Goal: Task Accomplishment & Management: Use online tool/utility

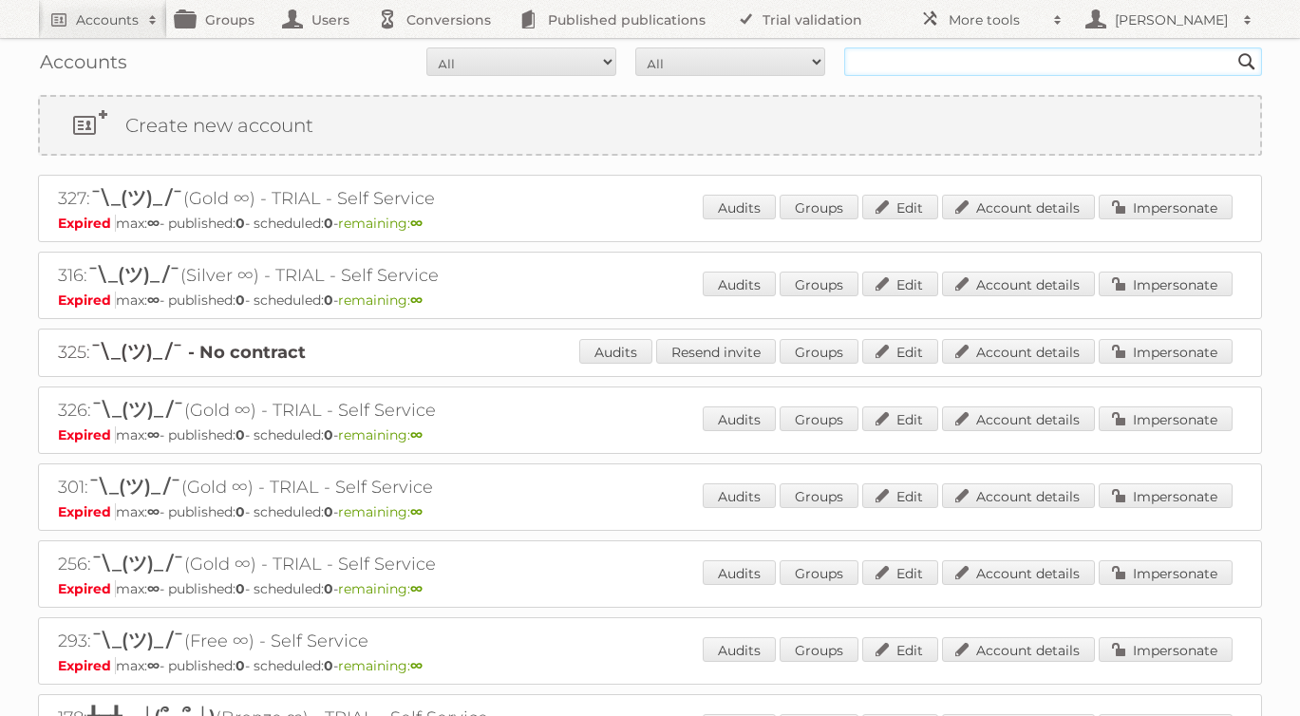
click at [981, 57] on input "text" at bounding box center [1053, 61] width 418 height 28
type input "rodware"
click at [1233, 47] on input "Search" at bounding box center [1247, 61] width 28 height 28
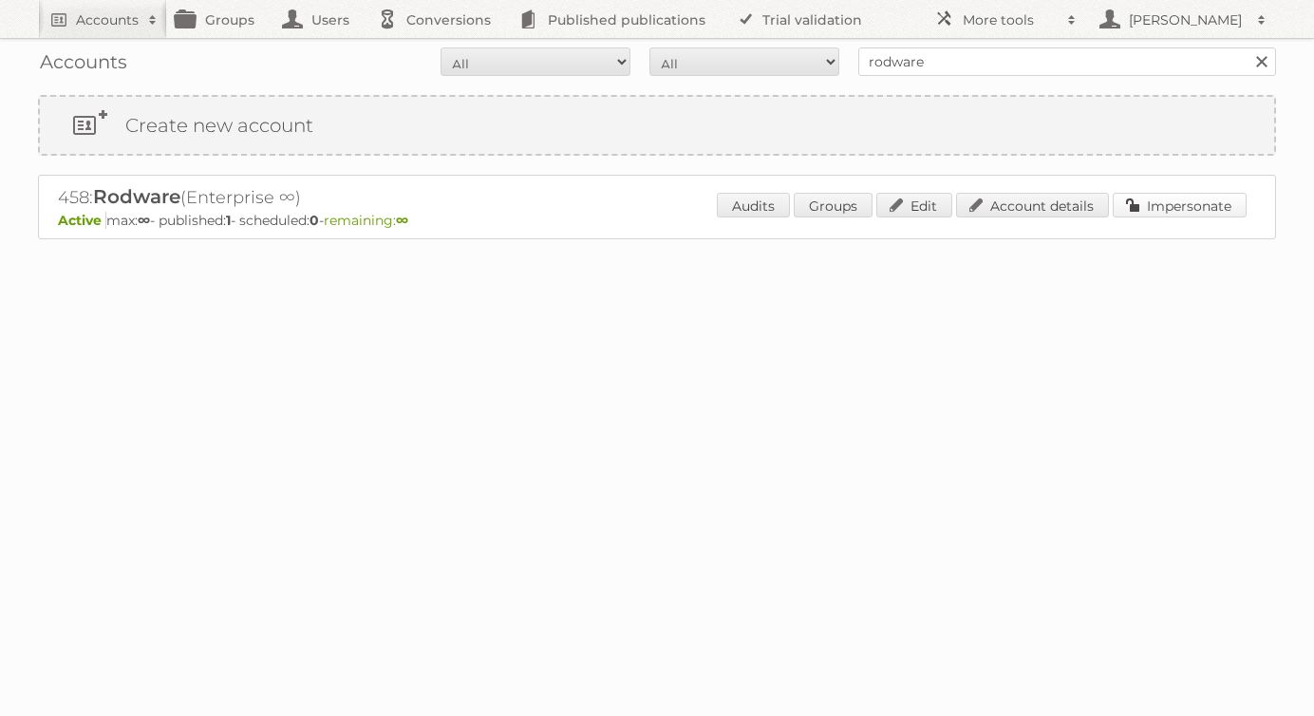
click at [1177, 199] on link "Impersonate" at bounding box center [1180, 205] width 134 height 25
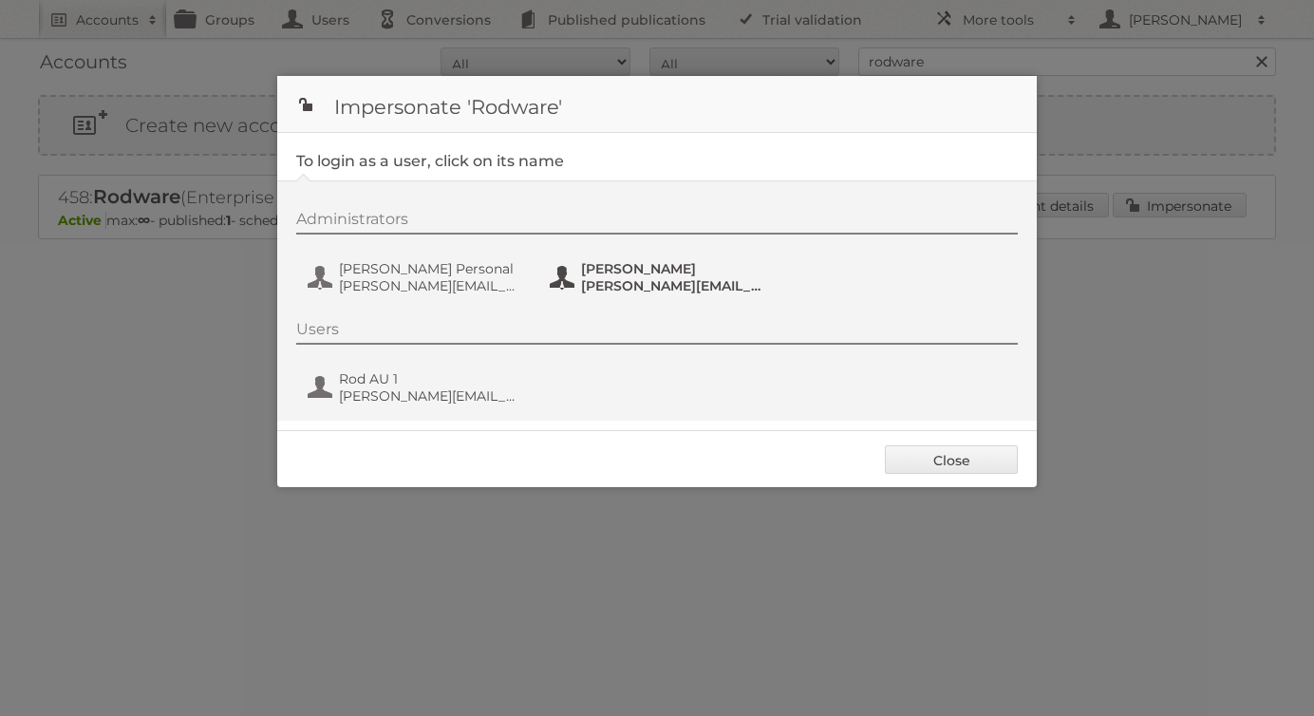
click at [611, 271] on span "[PERSON_NAME]" at bounding box center [673, 268] width 184 height 17
